Goal: Find specific page/section: Find specific page/section

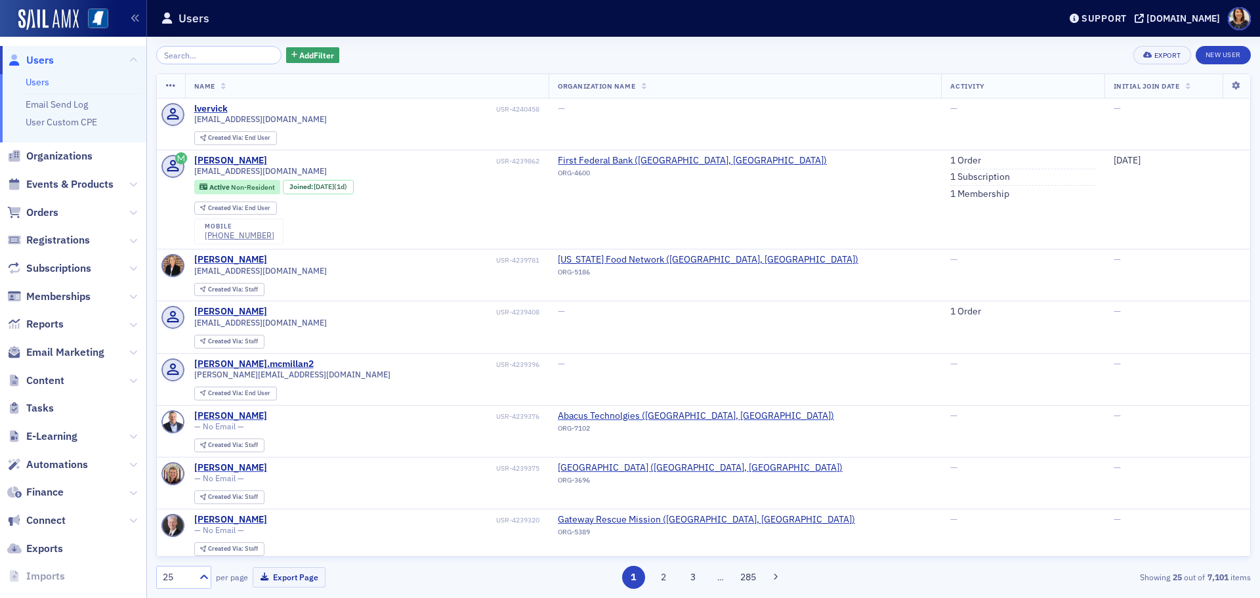
click at [228, 43] on div "Add Filter Export New User Name Organization Name Activity Initial Join Date lv…" at bounding box center [703, 317] width 1095 height 561
click at [223, 50] on input "search" at bounding box center [218, 55] width 125 height 18
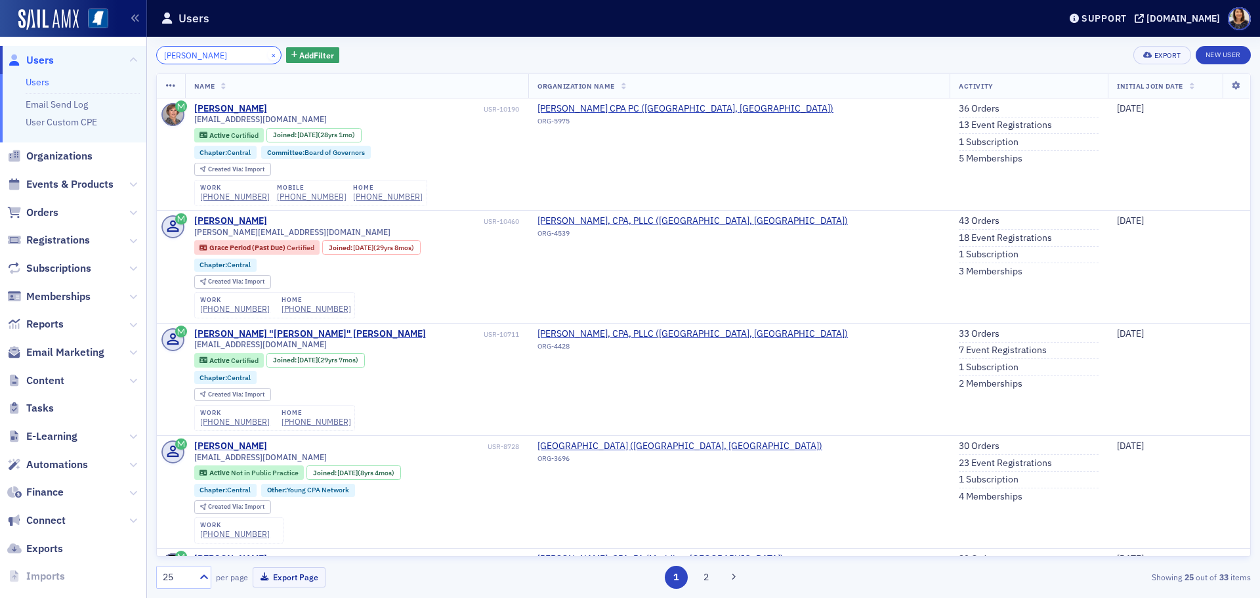
type input "[PERSON_NAME]"
click at [268, 57] on button "×" at bounding box center [274, 55] width 12 height 12
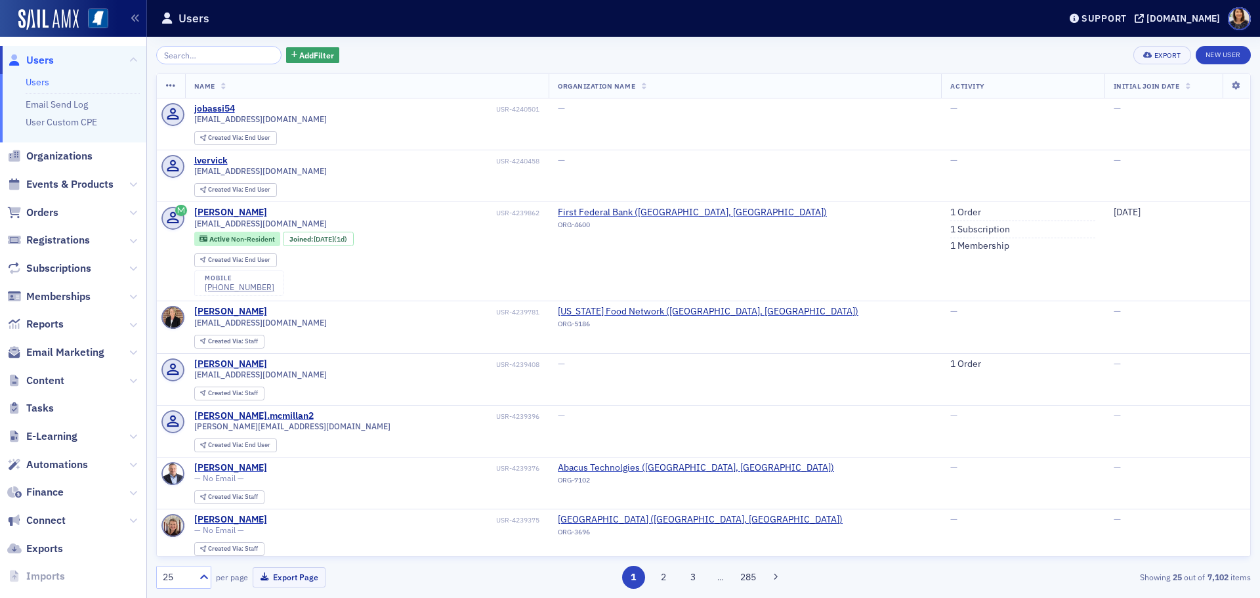
click at [1256, 66] on div "Add Filter Export New User Name Organization Name Activity Initial Join Date jo…" at bounding box center [703, 317] width 1113 height 561
